Goal: Obtain resource: Download file/media

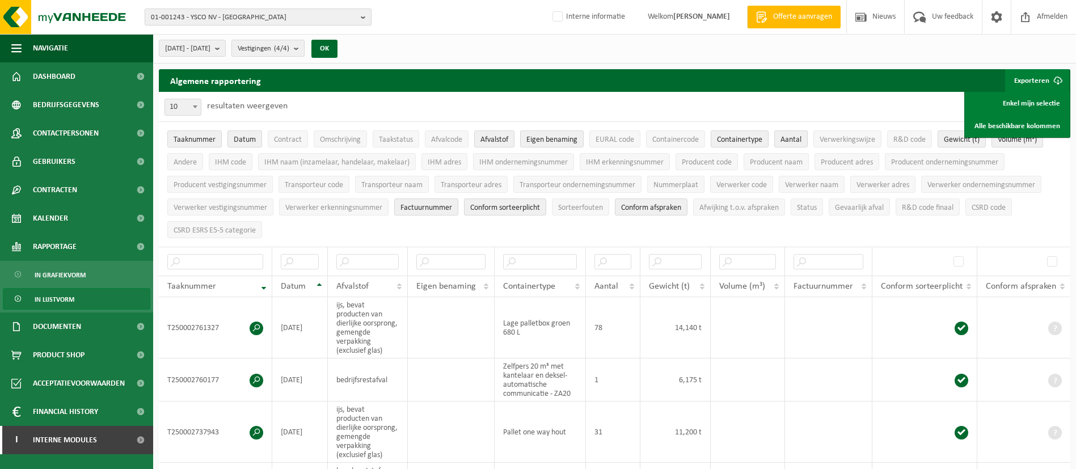
click at [302, 11] on span "01-001243 - YSCO NV - LANGEMARK" at bounding box center [253, 17] width 205 height 17
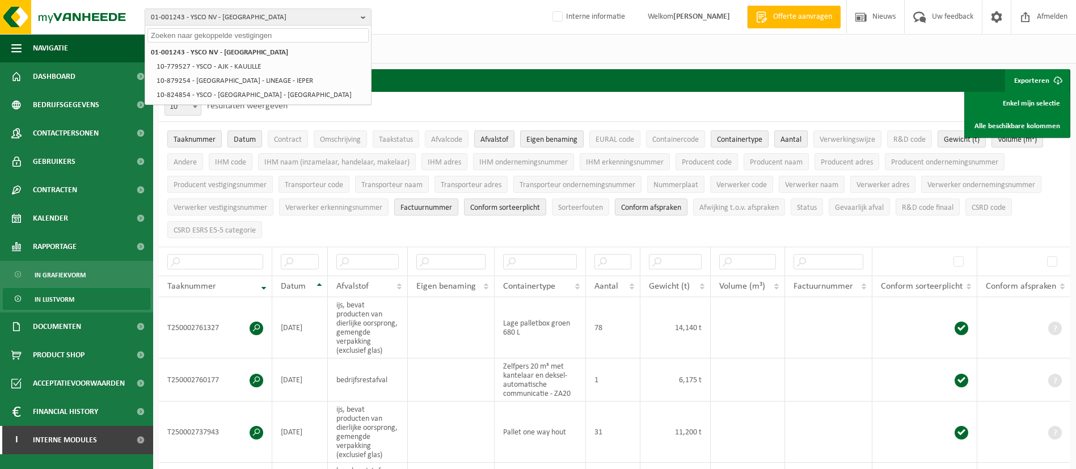
click at [286, 35] on input "text" at bounding box center [258, 35] width 221 height 14
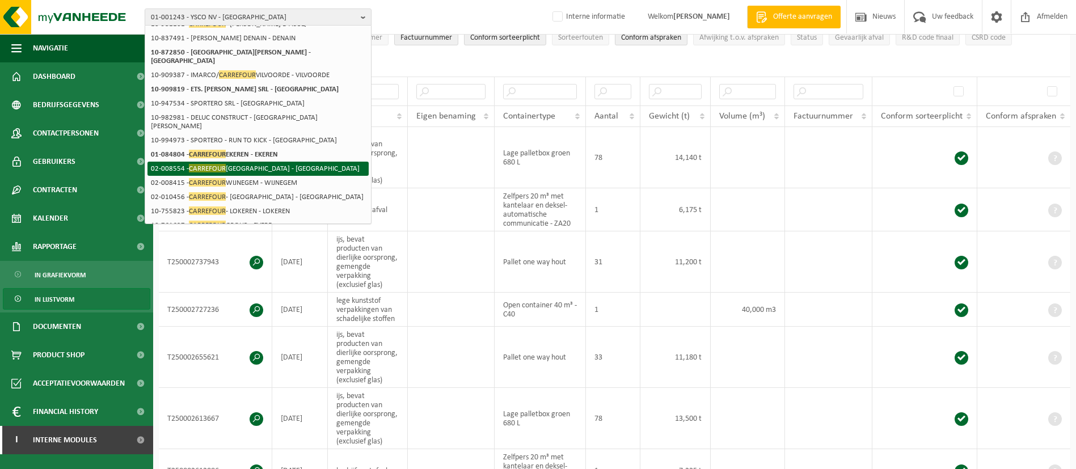
scroll to position [173, 0]
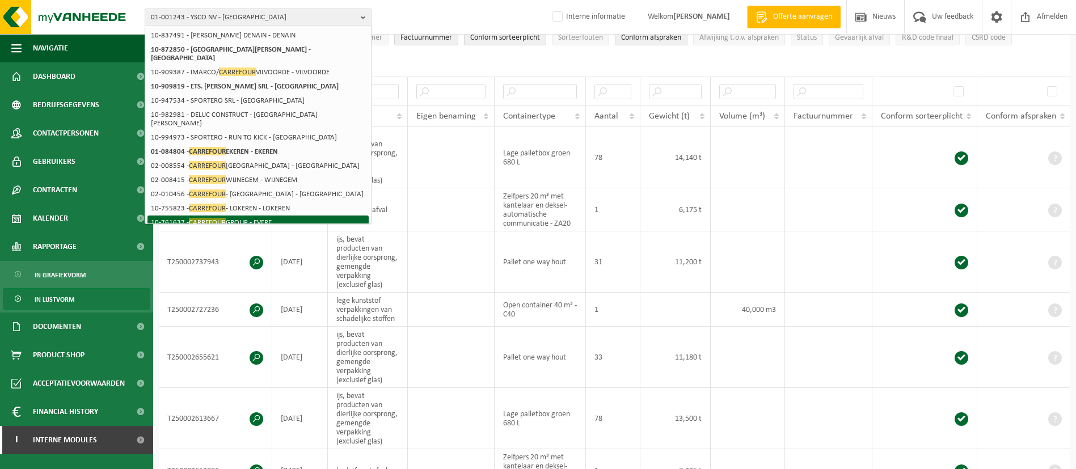
type input "carrefour"
click at [288, 216] on li "10-761637 - CARREFOUR GROUP - EVERE" at bounding box center [258, 223] width 221 height 14
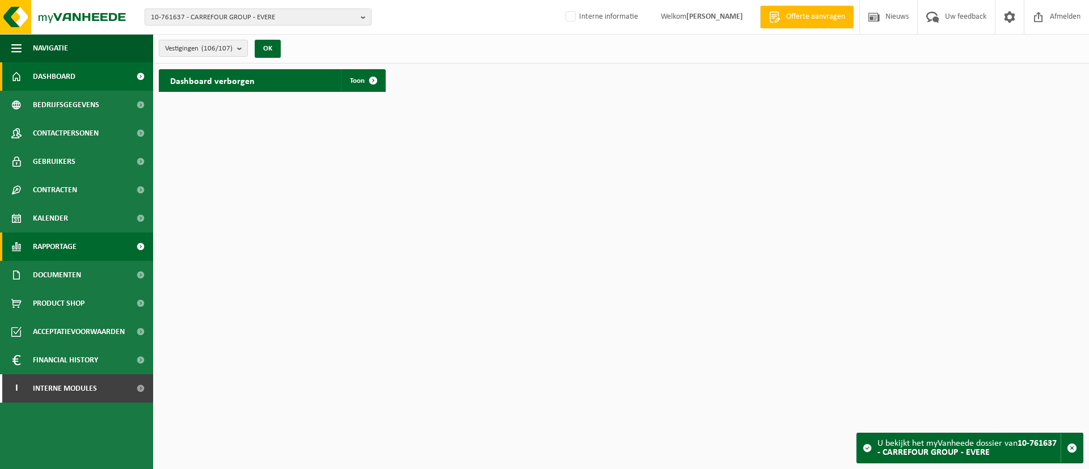
click at [54, 252] on span "Rapportage" at bounding box center [55, 247] width 44 height 28
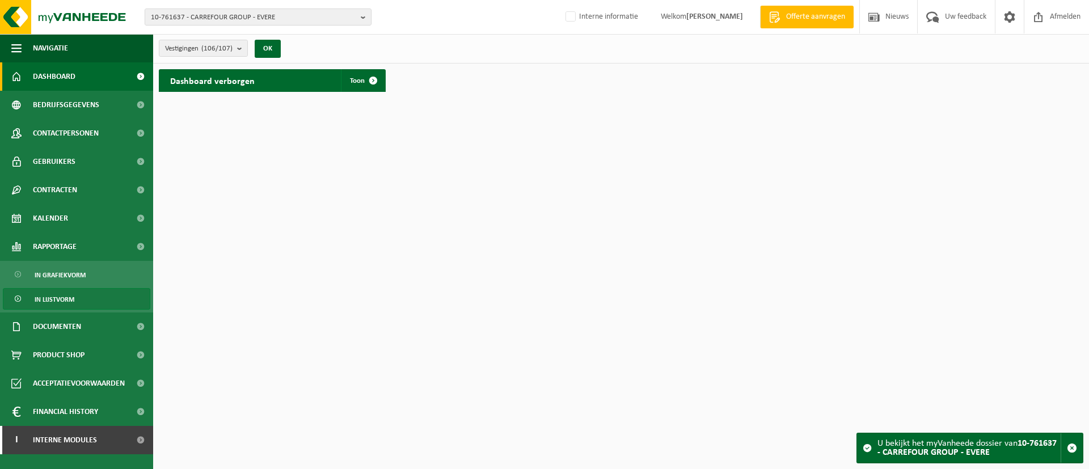
click at [66, 292] on span "In lijstvorm" at bounding box center [55, 300] width 40 height 22
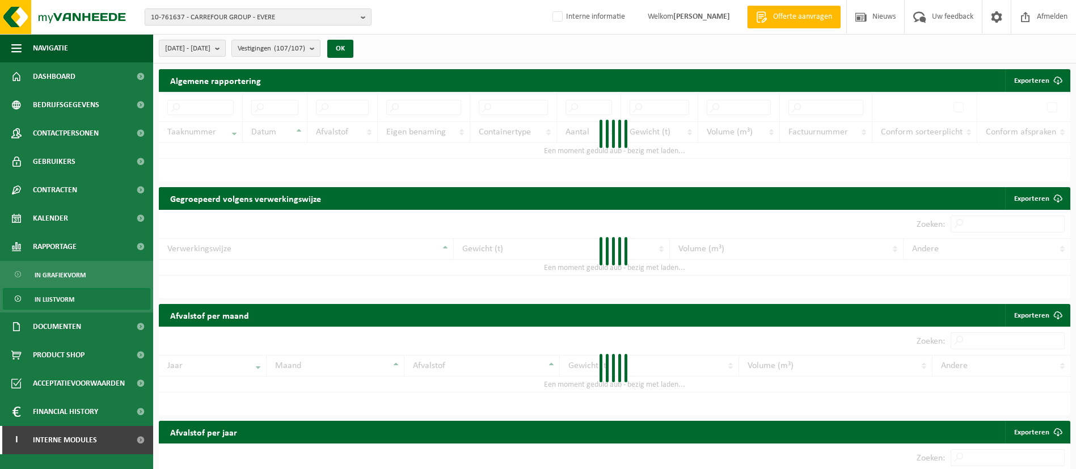
click at [211, 52] on span "2025-05-01 - 2025-10-06" at bounding box center [187, 48] width 45 height 17
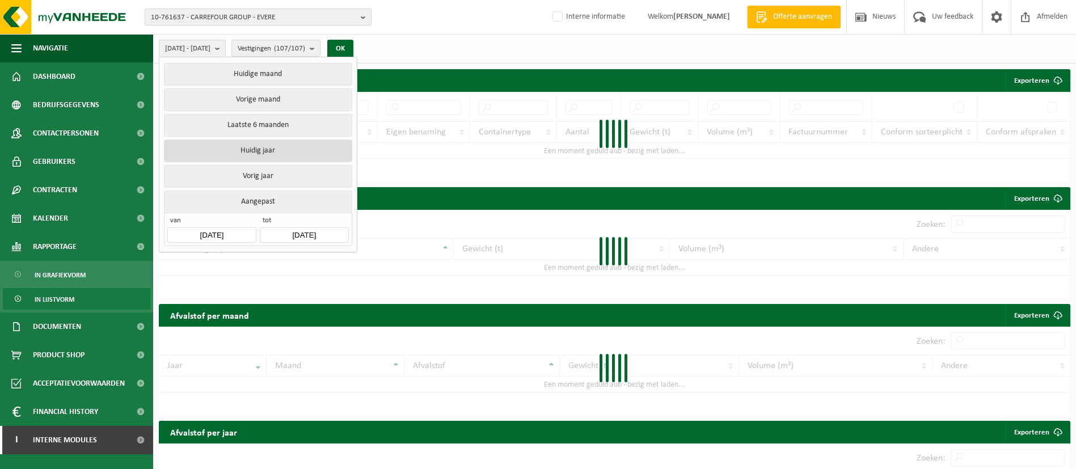
click at [258, 155] on button "Huidig jaar" at bounding box center [258, 151] width 188 height 23
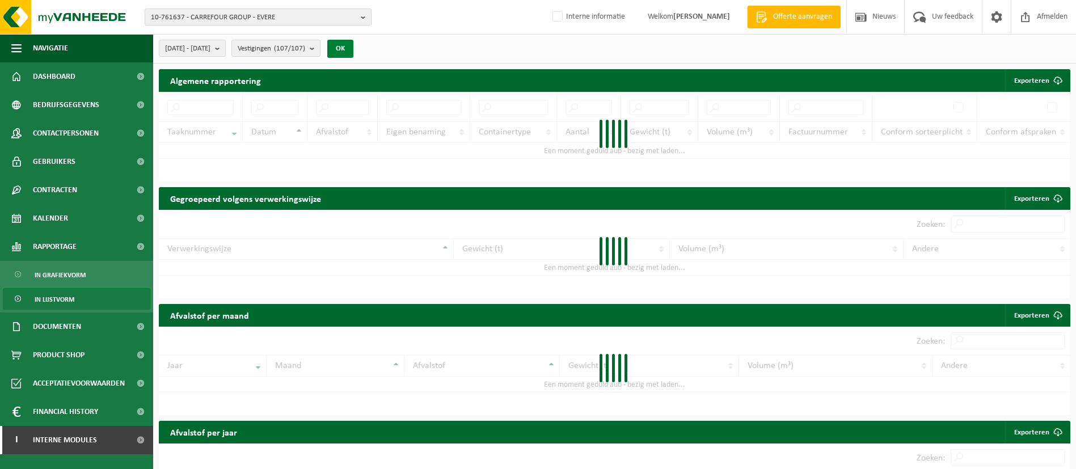
click at [354, 53] on button "OK" at bounding box center [340, 49] width 26 height 18
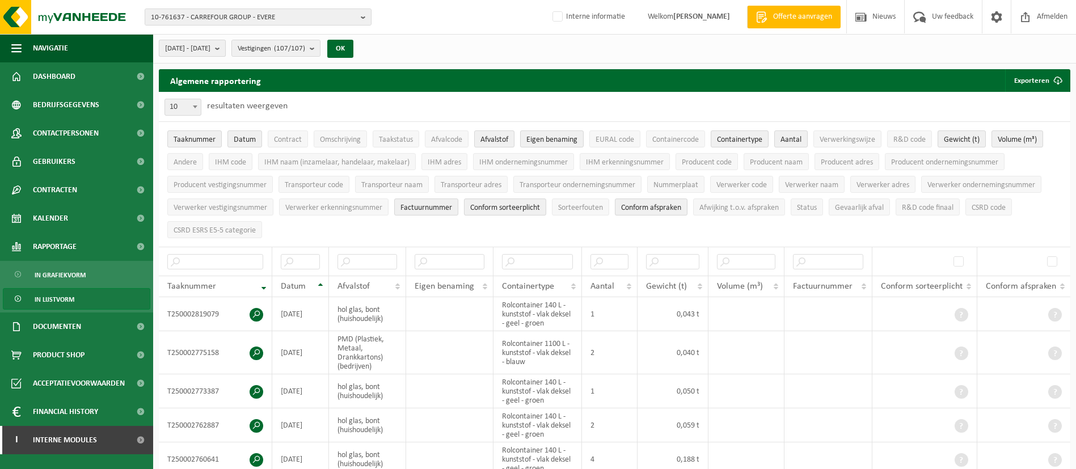
click at [211, 47] on span "2025-01-01 - 2025-10-06" at bounding box center [187, 48] width 45 height 17
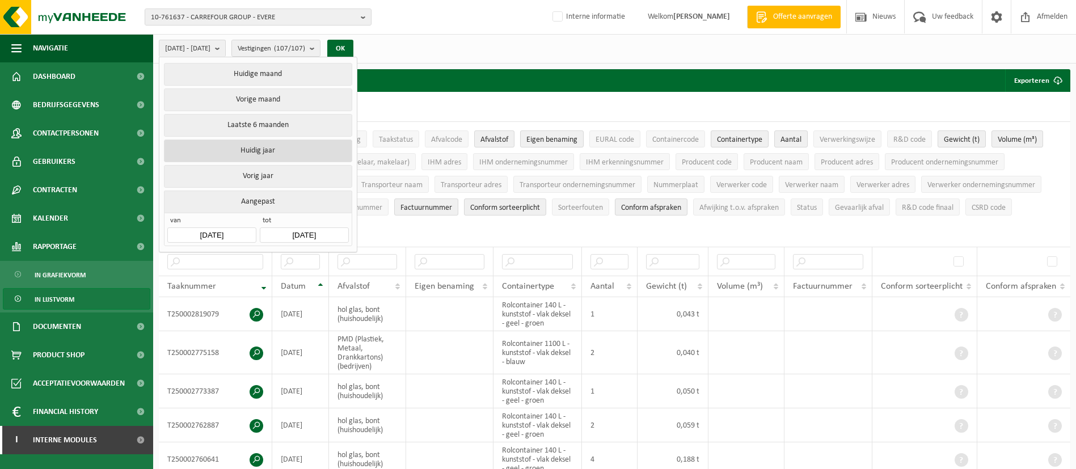
click at [265, 150] on button "Huidig jaar" at bounding box center [258, 151] width 188 height 23
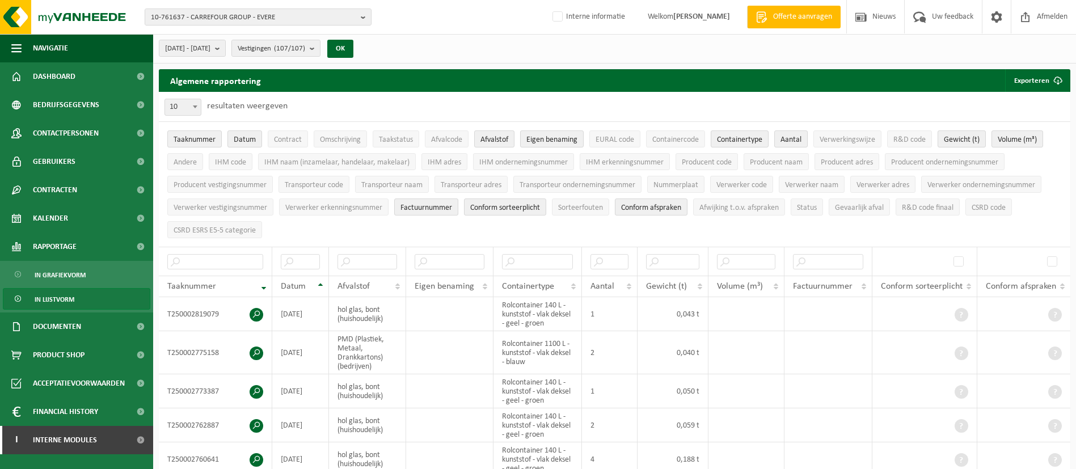
click at [354, 57] on button "OK" at bounding box center [340, 49] width 26 height 18
click at [225, 52] on b "submit" at bounding box center [220, 48] width 10 height 16
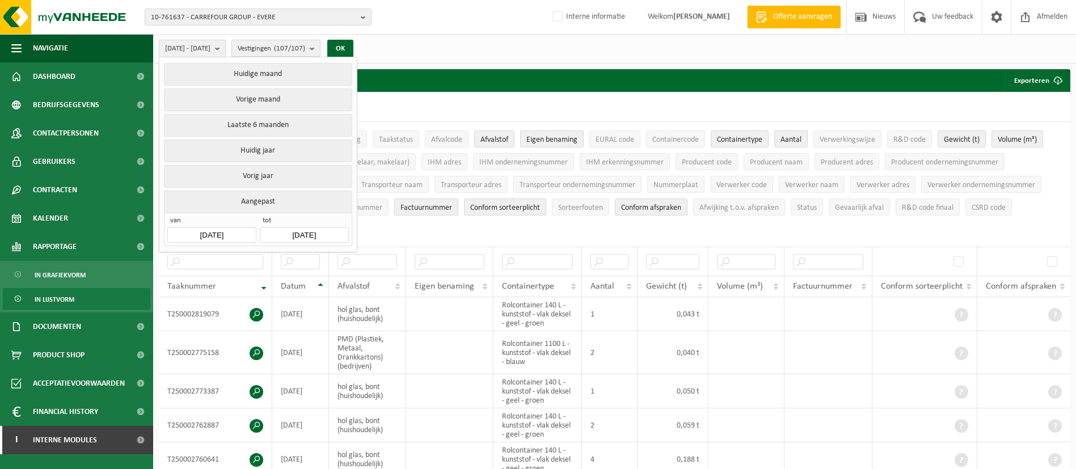
click at [310, 228] on input "2025-10-06" at bounding box center [304, 235] width 89 height 15
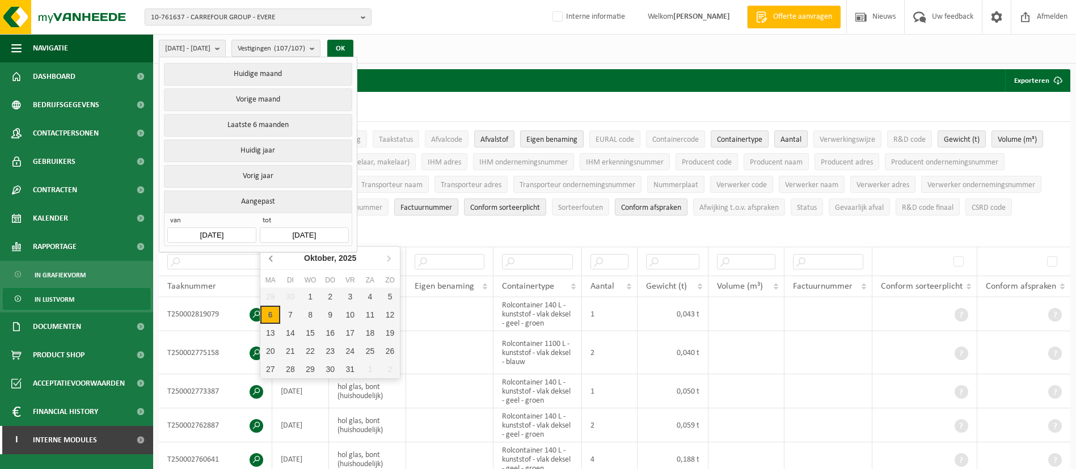
click at [274, 259] on icon at bounding box center [272, 258] width 18 height 18
click at [273, 255] on icon at bounding box center [272, 258] width 18 height 18
click at [387, 363] on div "31" at bounding box center [390, 369] width 20 height 18
type input "2025-08-31"
type input "2025-05-01"
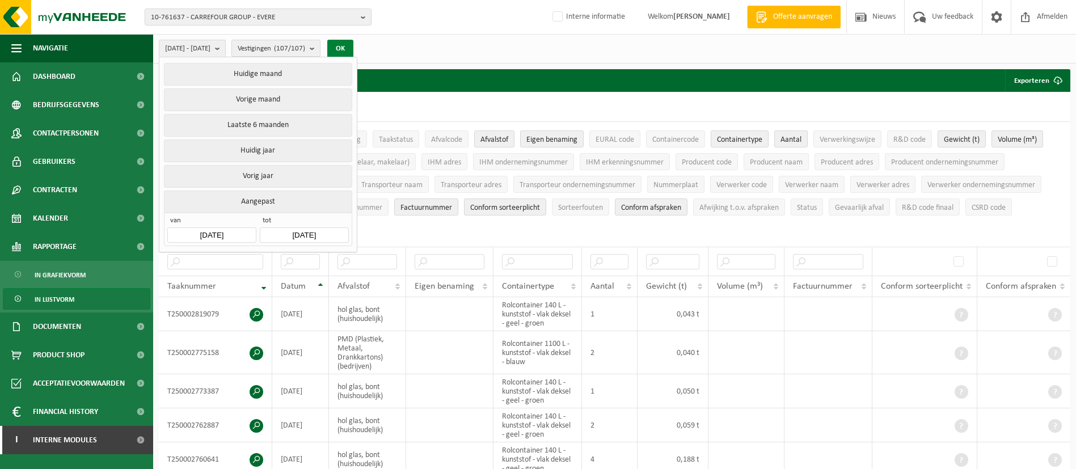
click at [354, 49] on button "OK" at bounding box center [340, 49] width 26 height 18
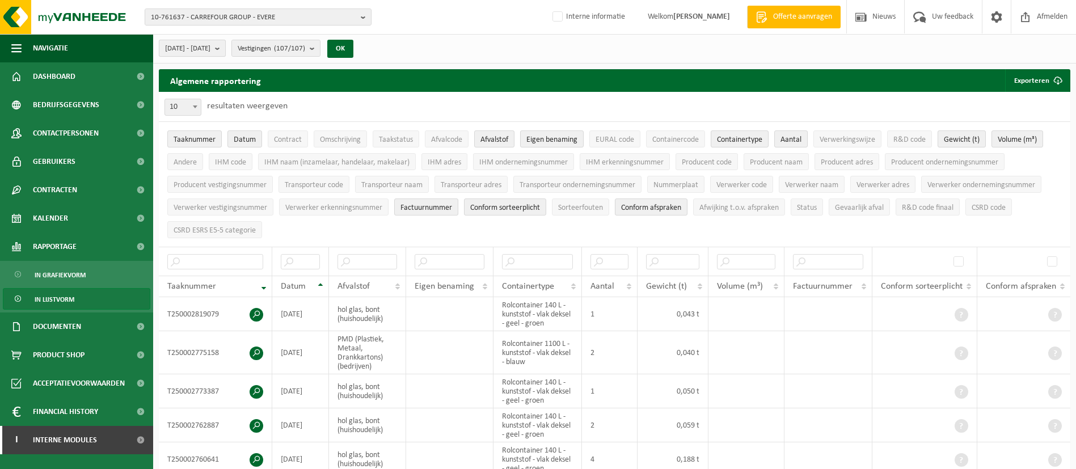
click at [211, 45] on span "2025-05-01 - 2025-08-31" at bounding box center [187, 48] width 45 height 17
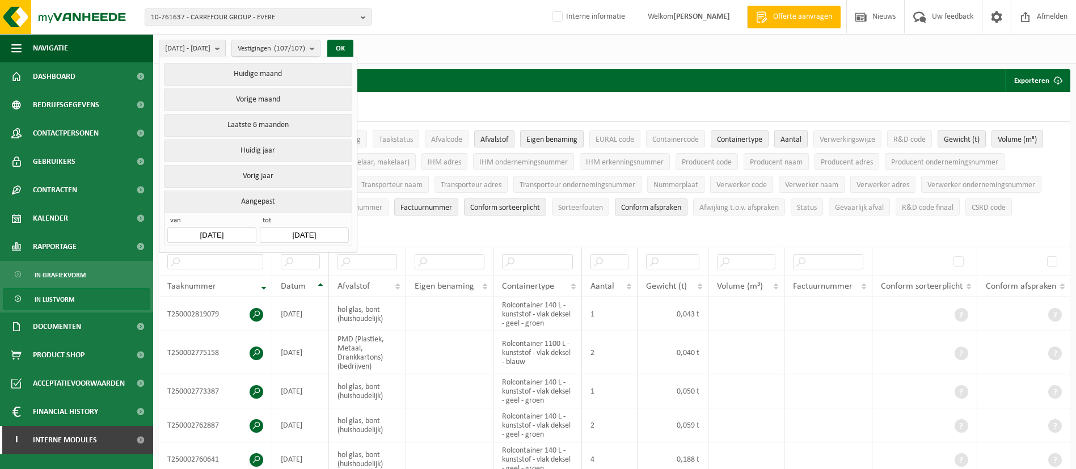
click at [223, 228] on input "2025-05-01" at bounding box center [211, 235] width 89 height 15
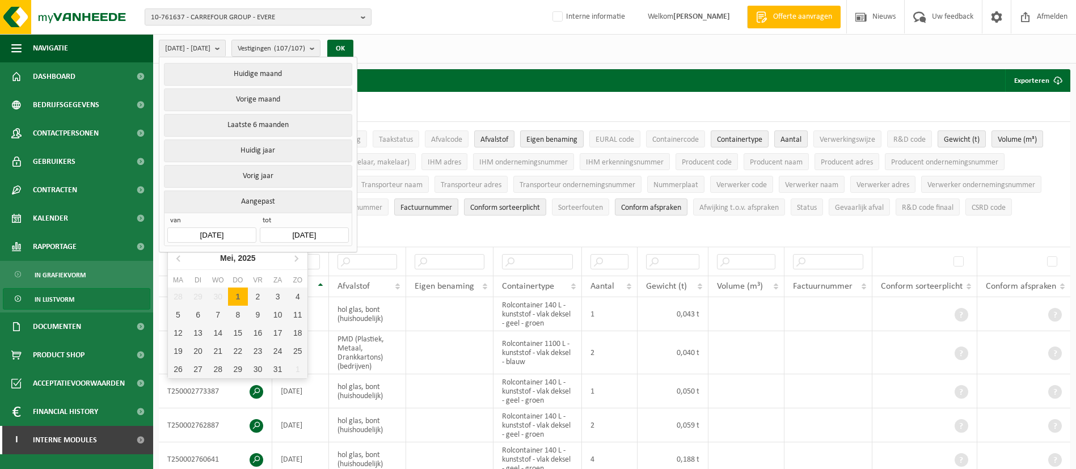
click at [234, 297] on div "1" at bounding box center [238, 297] width 20 height 18
type input "2025-08-31"
click at [455, 34] on div "10-761637 - CARREFOUR GROUP - EVERE 10-761637 - CARREFOUR GROUP - EVERE 01-0750…" at bounding box center [538, 17] width 1076 height 35
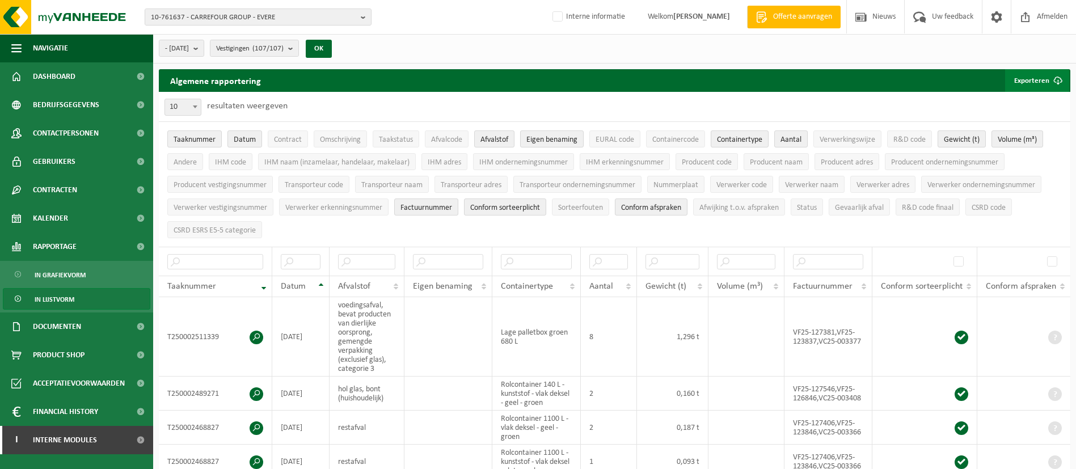
click at [1038, 83] on button "Exporteren" at bounding box center [1037, 80] width 64 height 23
click at [1014, 125] on link "Alle beschikbare kolommen" at bounding box center [1017, 126] width 103 height 23
click at [189, 45] on span "- 2025-08-31" at bounding box center [177, 48] width 24 height 17
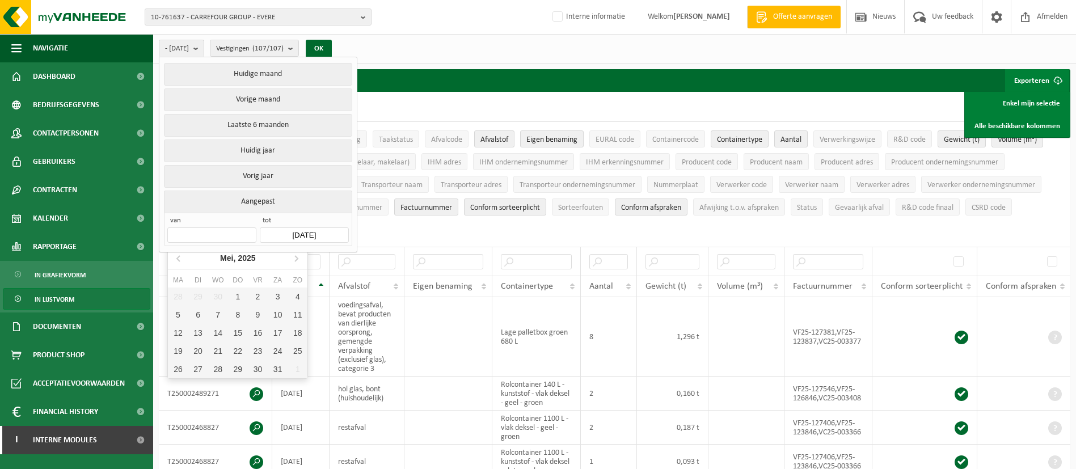
click at [227, 238] on input "text" at bounding box center [211, 235] width 89 height 15
click at [233, 253] on div "Mei, 2025" at bounding box center [238, 258] width 45 height 18
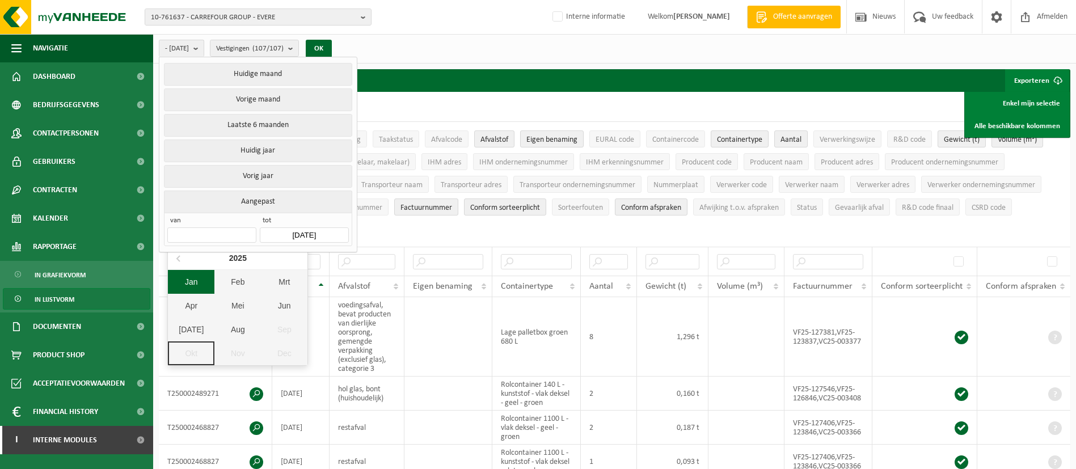
click at [196, 276] on div "Jan" at bounding box center [191, 282] width 47 height 24
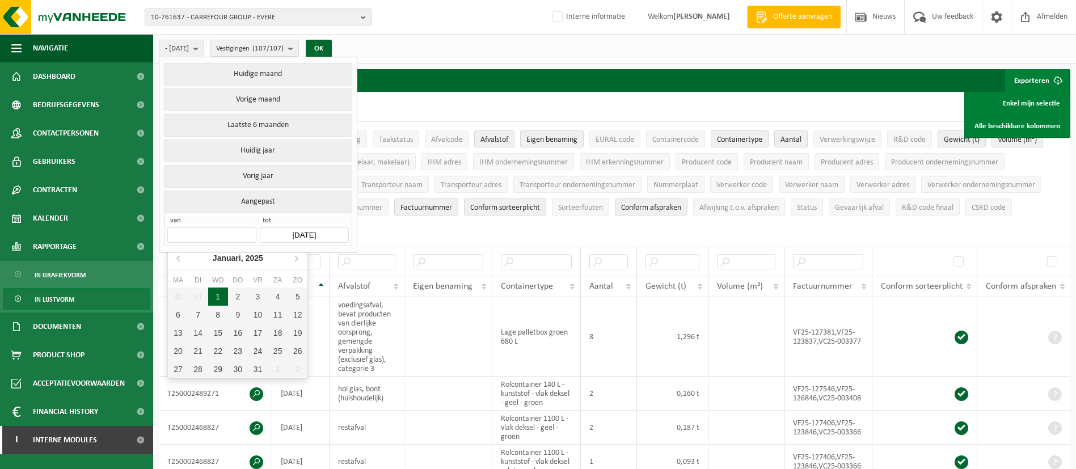
click at [218, 298] on div "1" at bounding box center [218, 297] width 20 height 18
type input "2025-01-01"
type input "2025-08-31"
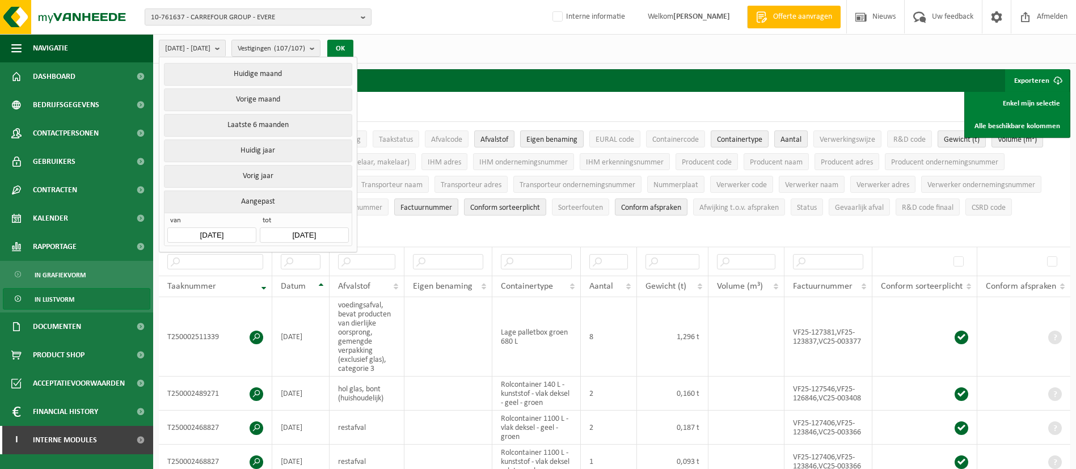
click at [354, 51] on button "OK" at bounding box center [340, 49] width 26 height 18
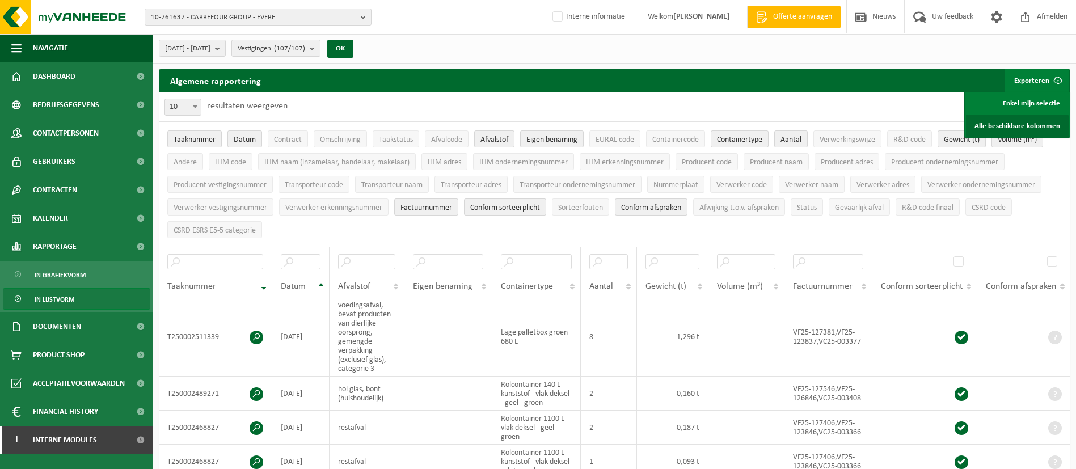
click at [1024, 121] on link "Alle beschikbare kolommen" at bounding box center [1017, 126] width 103 height 23
